Goal: Navigation & Orientation: Go to known website

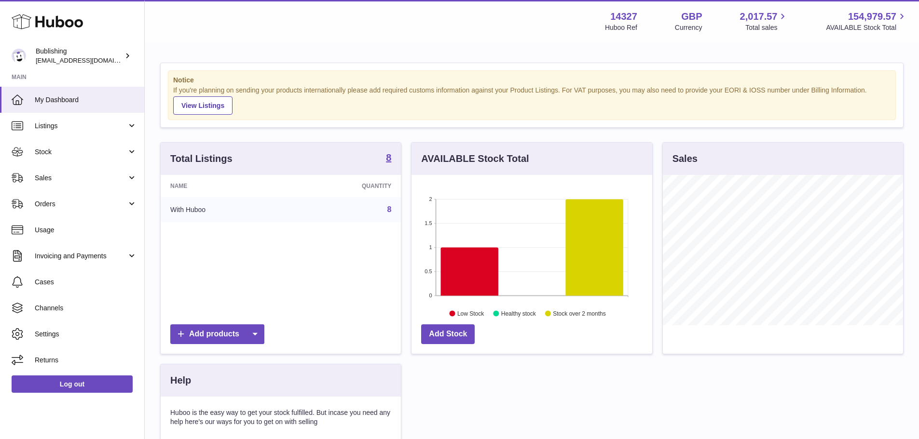
scroll to position [150, 241]
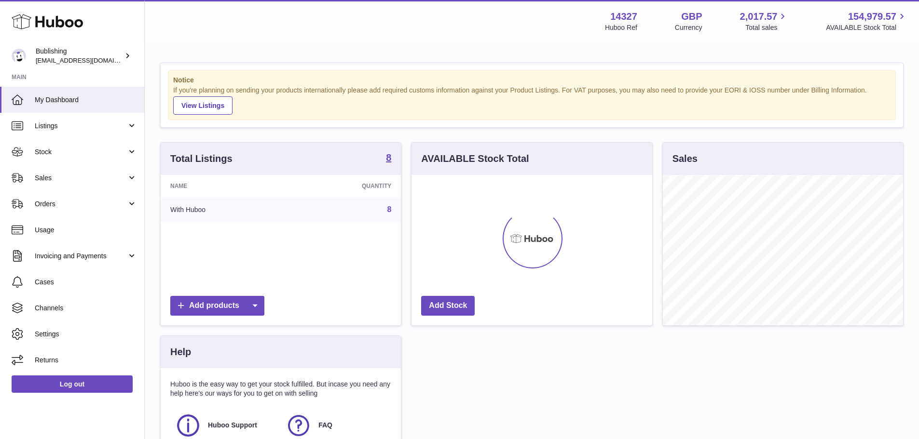
scroll to position [150, 241]
